Goal: Task Accomplishment & Management: Use online tool/utility

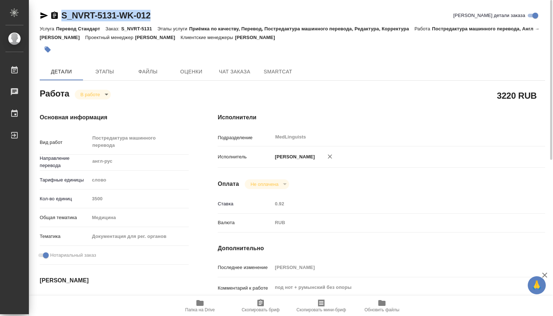
click at [108, 96] on body "🙏 .cls-1 fill:#fff; AWATERA Dmitrieva Olga Работы 0 Чаты График Выйти S_NVRT-51…" at bounding box center [276, 158] width 553 height 316
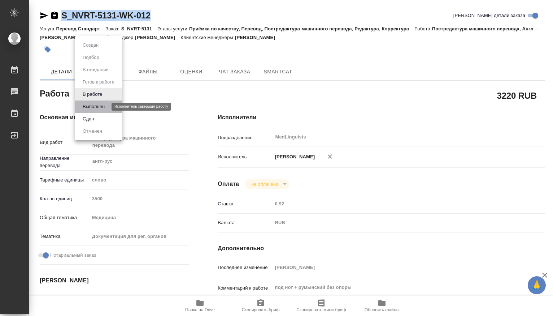
click at [97, 107] on button "Выполнен" at bounding box center [94, 107] width 26 height 8
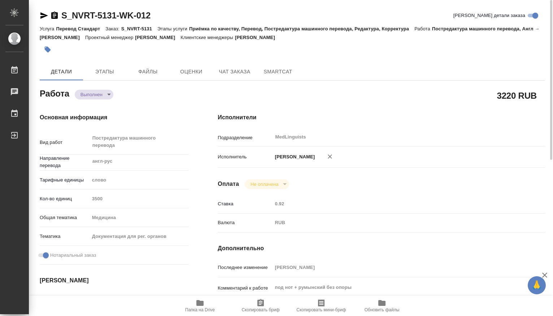
type textarea "x"
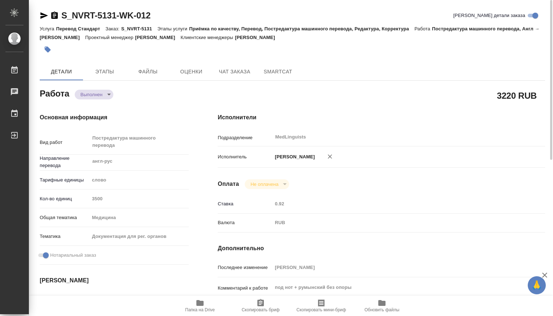
type textarea "x"
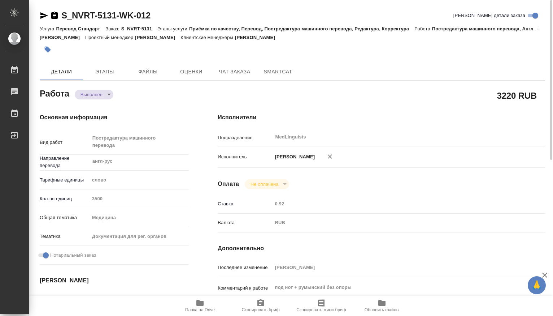
type textarea "x"
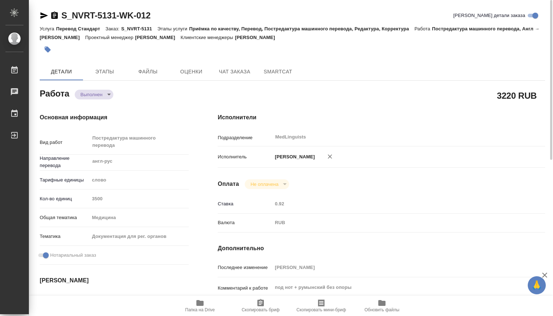
type textarea "x"
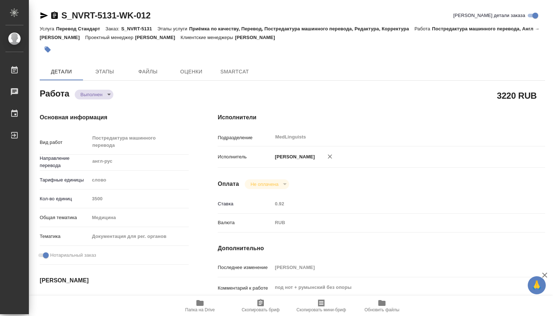
type textarea "x"
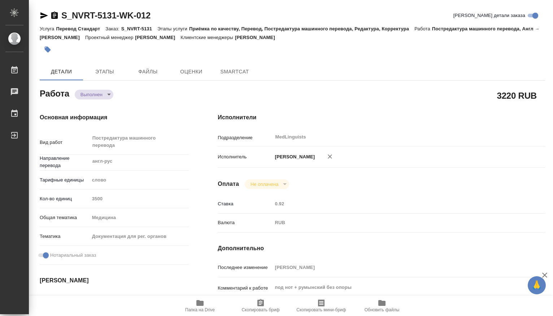
type textarea "x"
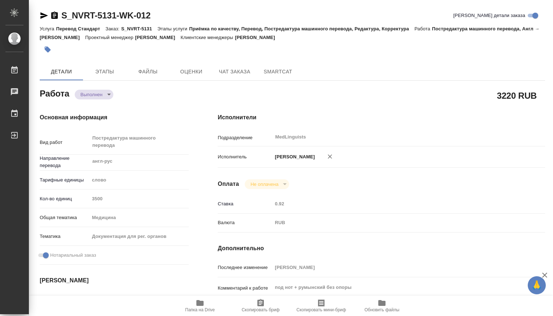
type textarea "x"
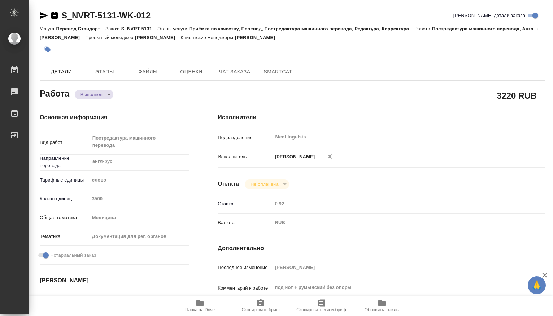
type textarea "x"
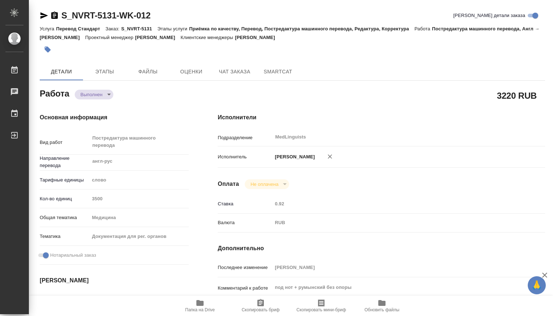
click at [200, 302] on icon "button" at bounding box center [199, 303] width 7 height 6
type textarea "x"
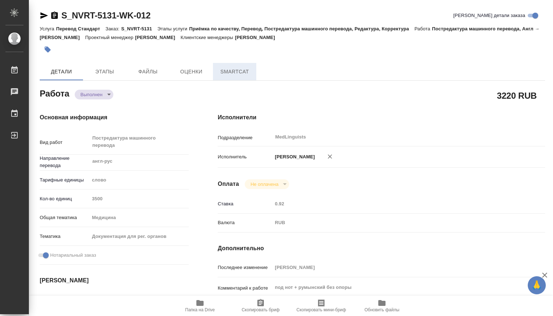
type textarea "x"
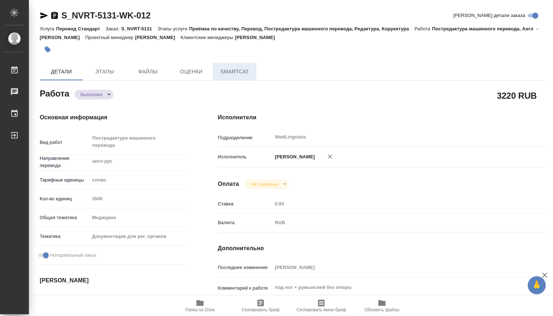
type textarea "x"
click at [243, 71] on span "Чат заказа" at bounding box center [234, 71] width 35 height 9
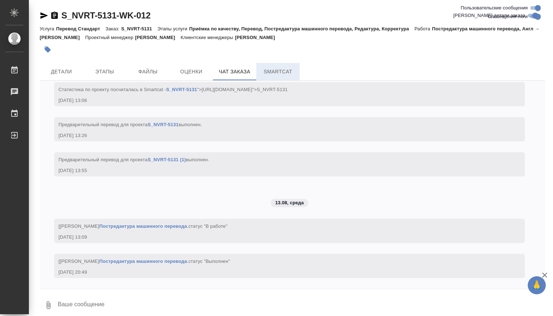
scroll to position [3410, 0]
click at [283, 71] on span "SmartCat" at bounding box center [278, 71] width 35 height 9
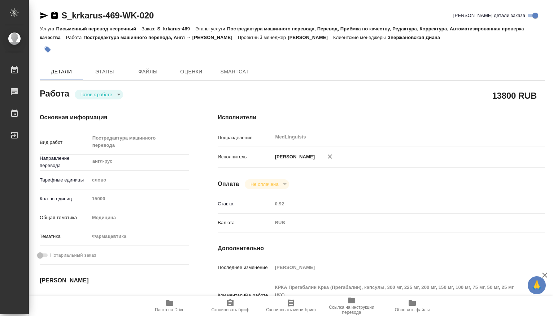
type textarea "x"
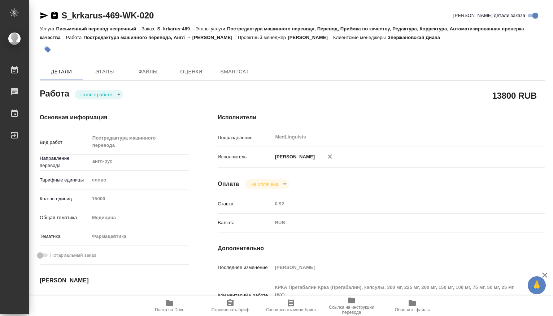
type textarea "x"
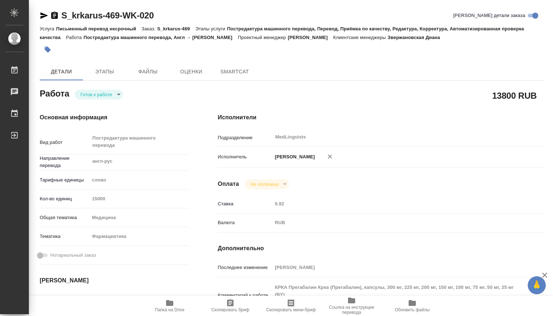
type textarea "x"
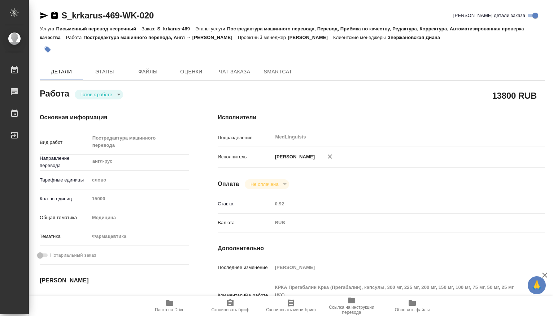
type textarea "x"
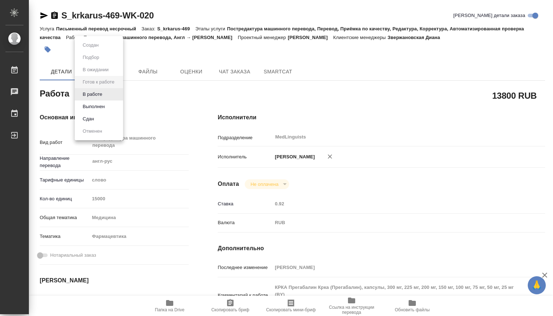
click at [117, 95] on body "🙏 .cls-1 fill:#fff; AWATERA [PERSON_NAME] Чаты График Выйти S_krkarus-469-WK-02…" at bounding box center [276, 158] width 553 height 316
type textarea "x"
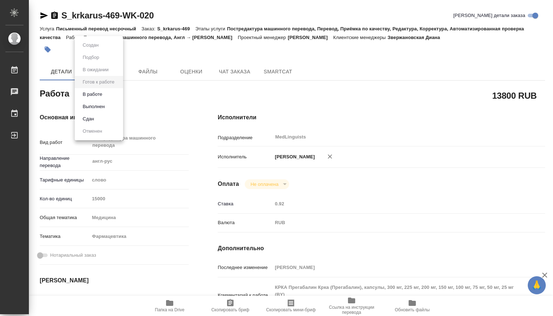
type textarea "x"
click at [98, 95] on button "В работе" at bounding box center [93, 94] width 24 height 8
type textarea "x"
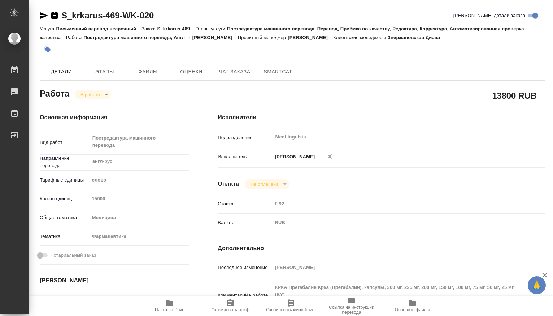
type textarea "x"
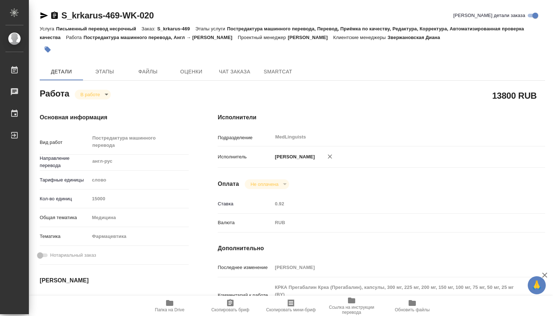
type textarea "x"
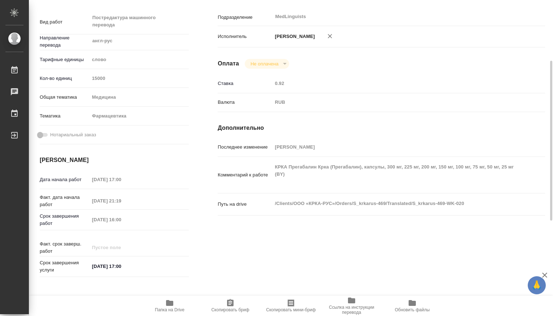
type textarea "x"
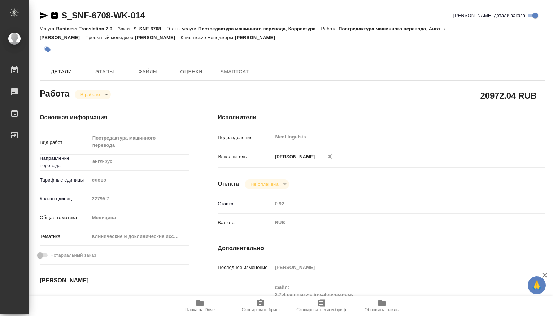
type textarea "x"
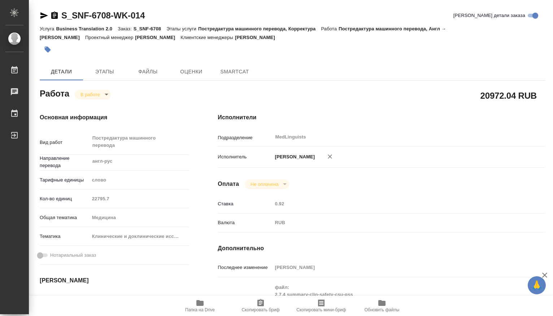
type textarea "x"
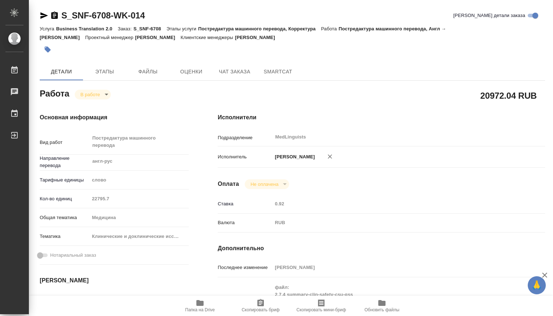
type textarea "x"
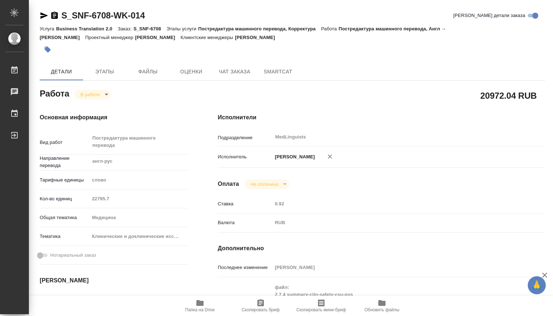
click at [201, 301] on icon "button" at bounding box center [199, 303] width 7 height 6
type textarea "x"
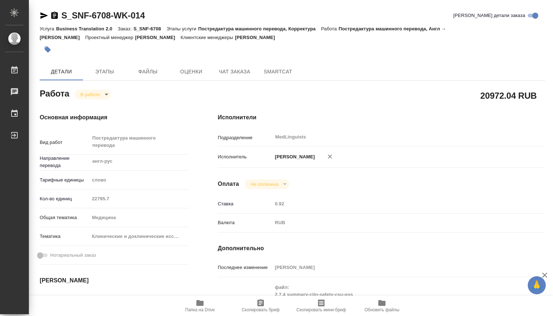
type textarea "x"
drag, startPoint x: 171, startPoint y: 18, endPoint x: 61, endPoint y: 18, distance: 109.4
click at [55, 18] on div "S_SNF-6708-WK-014 [PERSON_NAME] детали заказа" at bounding box center [292, 16] width 505 height 12
copy link "S_SNF-6708-WK-014"
type textarea "x"
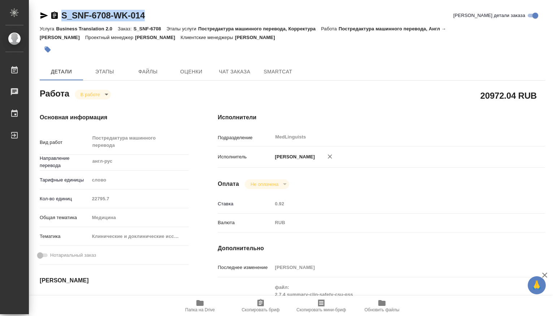
type textarea "x"
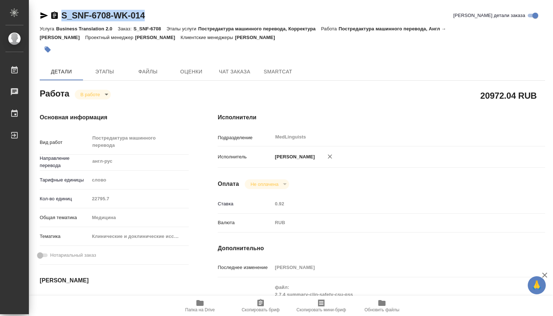
type textarea "x"
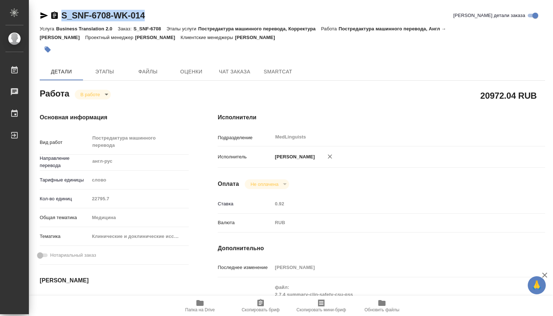
type textarea "x"
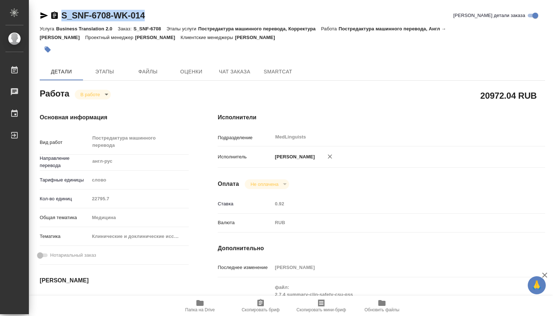
type textarea "x"
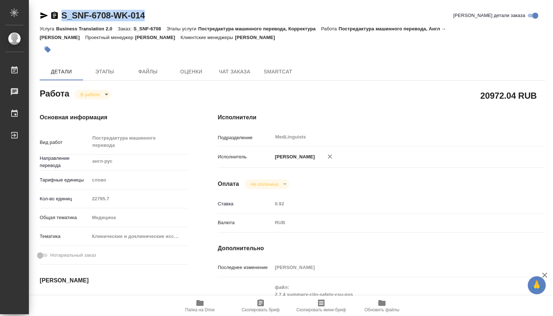
type textarea "x"
